Goal: Use online tool/utility: Utilize a website feature to perform a specific function

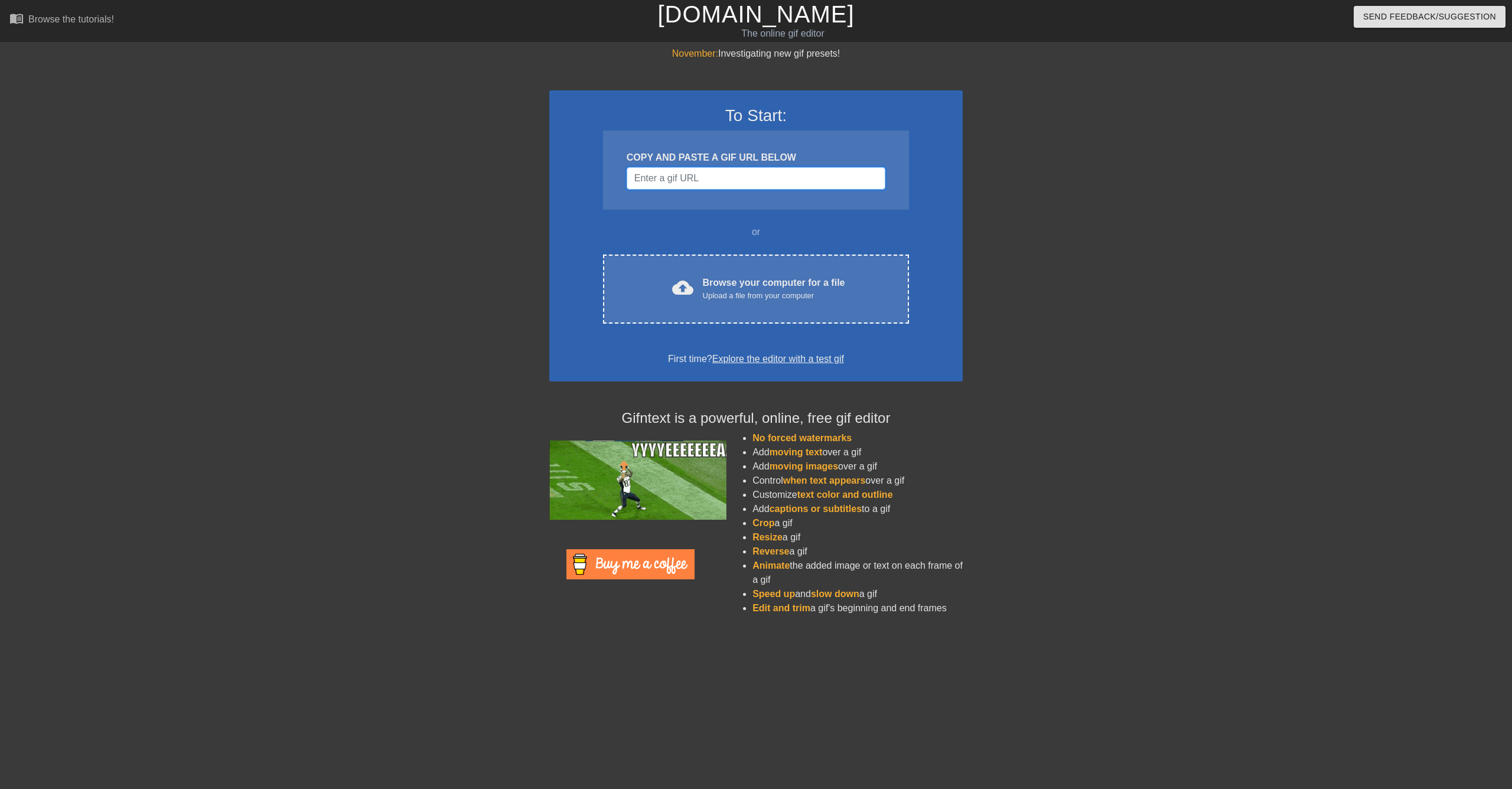
drag, startPoint x: 708, startPoint y: 188, endPoint x: 707, endPoint y: 181, distance: 7.1
click at [708, 188] on input "Username" at bounding box center [756, 178] width 259 height 23
paste input "[URL][DOMAIN_NAME]"
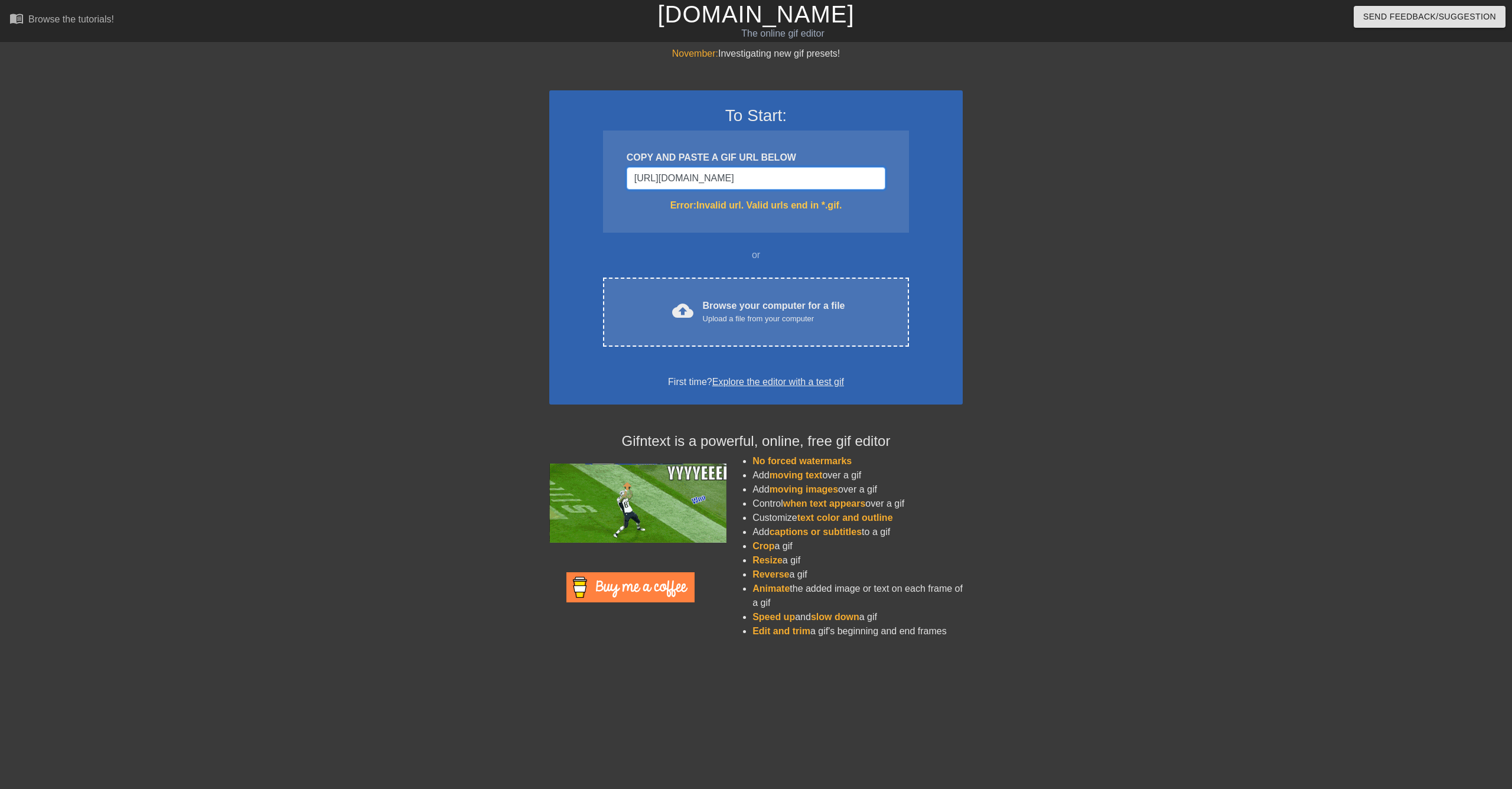
type input "[URL][DOMAIN_NAME]"
click at [707, 181] on input "[URL][DOMAIN_NAME]" at bounding box center [756, 178] width 259 height 23
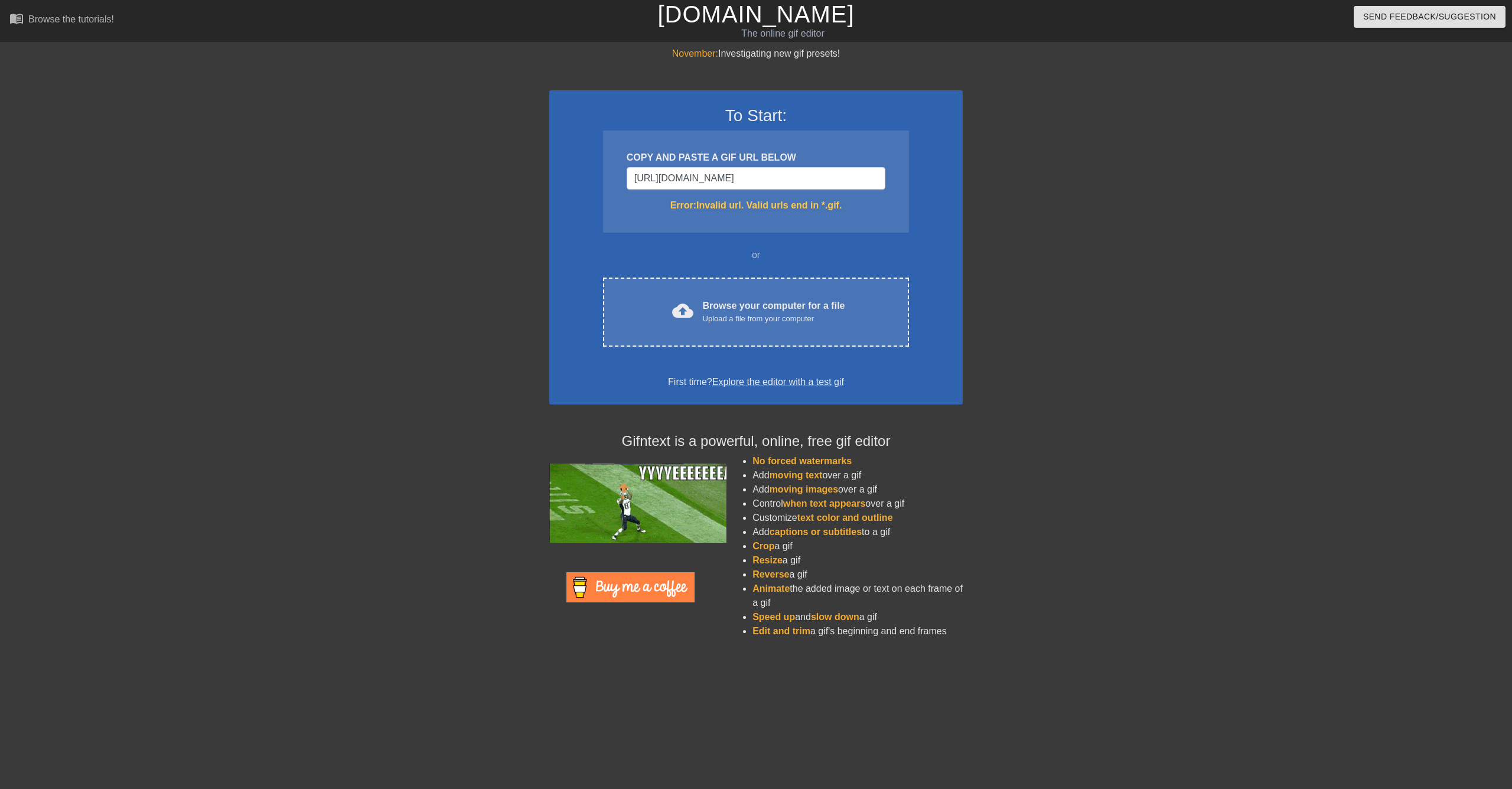
drag, startPoint x: 787, startPoint y: 158, endPoint x: 779, endPoint y: 170, distance: 14.4
click at [787, 158] on div "COPY AND PASTE A GIF URL BELOW" at bounding box center [756, 158] width 259 height 14
click at [812, 176] on input "[URL][DOMAIN_NAME]" at bounding box center [756, 178] width 259 height 23
click at [767, 181] on input "[URL][DOMAIN_NAME]" at bounding box center [756, 178] width 259 height 23
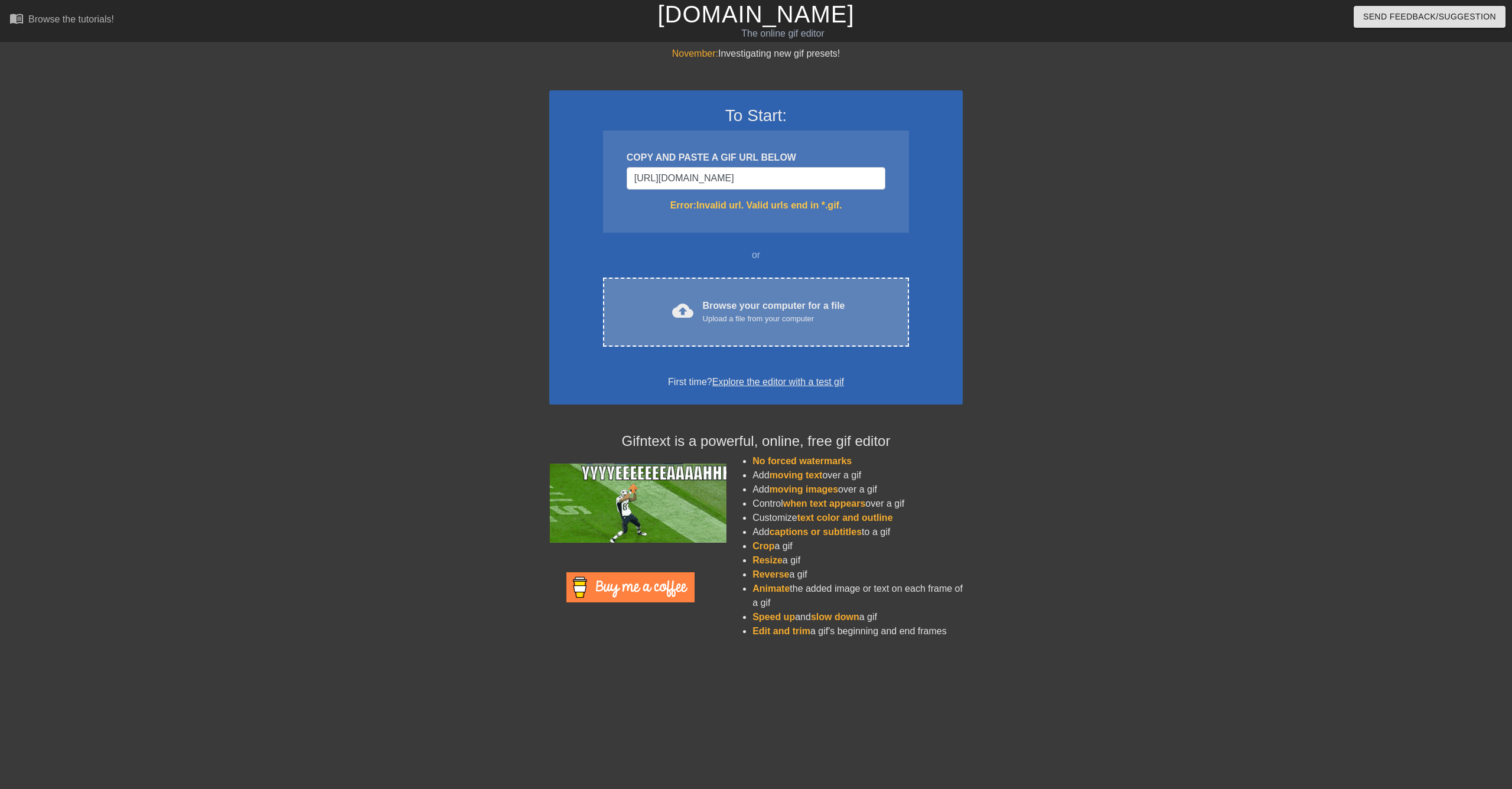
click at [740, 290] on div "cloud_upload Browse your computer for a file Upload a file from your computer C…" at bounding box center [756, 312] width 306 height 69
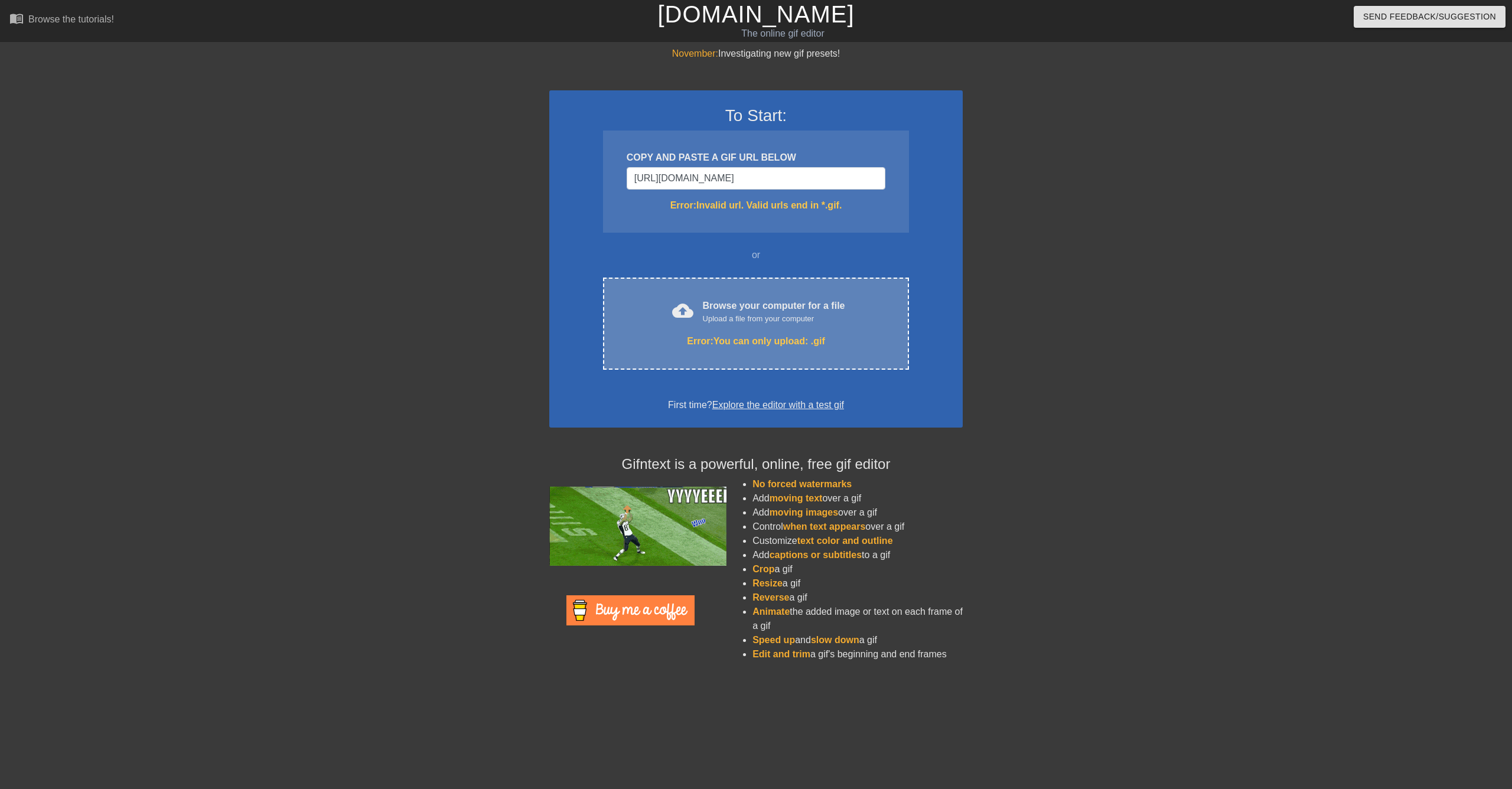
click at [696, 358] on div "cloud_upload Browse your computer for a file Upload a file from your computer E…" at bounding box center [756, 324] width 306 height 92
